Goal: Obtain resource: Download file/media

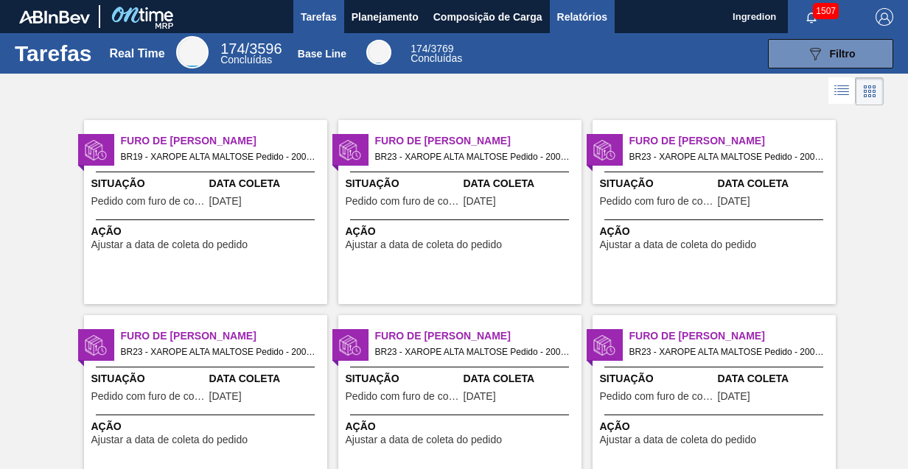
click at [580, 16] on span "Relatórios" at bounding box center [582, 17] width 50 height 18
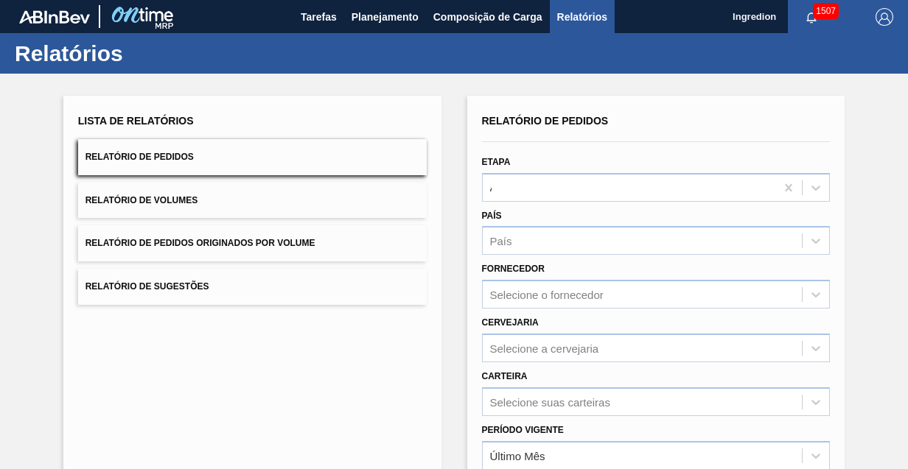
type input "Aguardando Faturamento"
type input "Xarope"
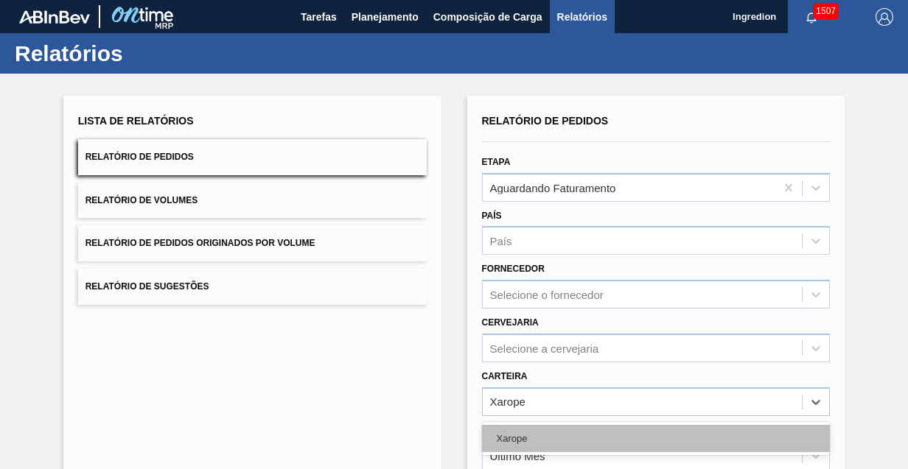
click at [654, 425] on div "Xarope" at bounding box center [656, 438] width 348 height 27
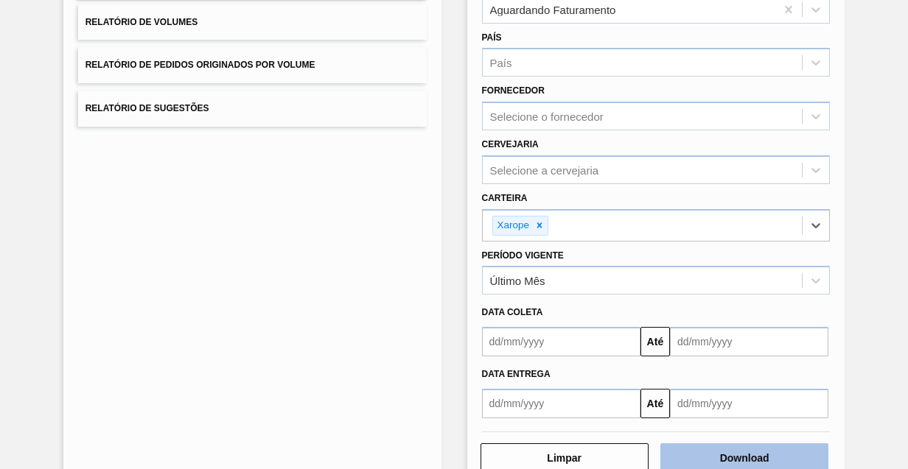
click at [742, 455] on button "Download" at bounding box center [744, 457] width 168 height 29
